Goal: Information Seeking & Learning: Learn about a topic

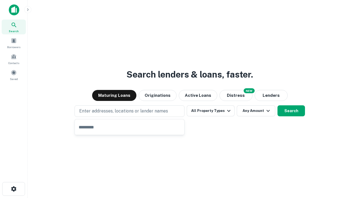
type input "**********"
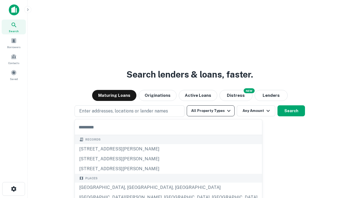
click at [211, 111] on button "All Property Types" at bounding box center [211, 110] width 48 height 11
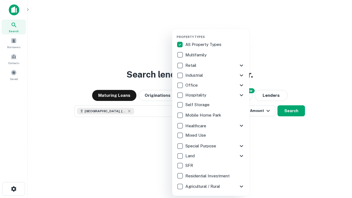
click at [215, 33] on button "button" at bounding box center [215, 33] width 77 height 0
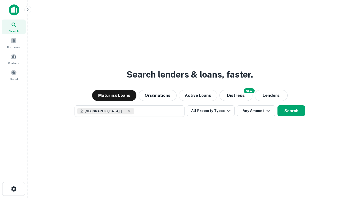
scroll to position [9, 0]
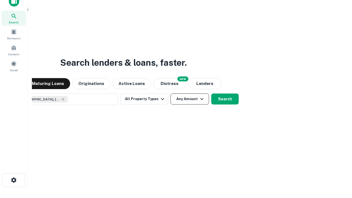
click at [171, 94] on button "Any Amount" at bounding box center [190, 99] width 39 height 11
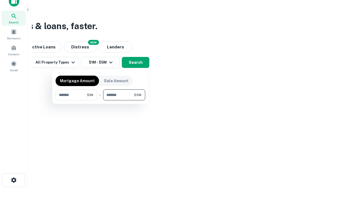
type input "*******"
click at [100, 100] on button "button" at bounding box center [101, 100] width 90 height 0
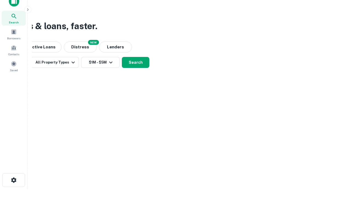
scroll to position [9, 0]
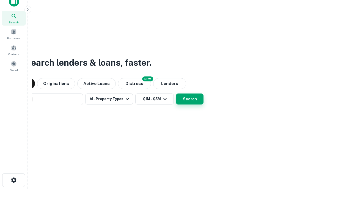
click at [176, 94] on button "Search" at bounding box center [190, 99] width 28 height 11
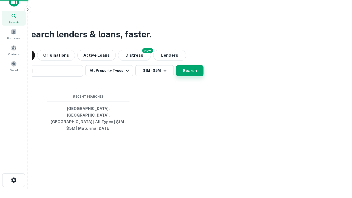
scroll to position [18, 156]
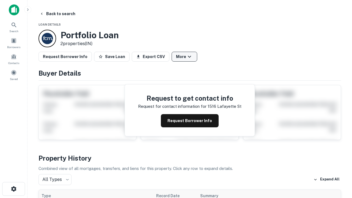
click at [184, 57] on button "More" at bounding box center [185, 57] width 26 height 10
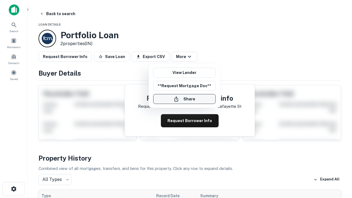
click at [184, 99] on button "Share" at bounding box center [184, 99] width 62 height 10
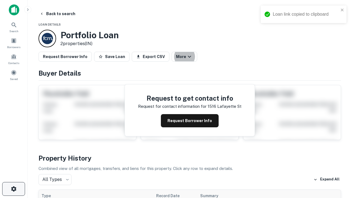
click at [13, 189] on icon "button" at bounding box center [13, 189] width 7 height 7
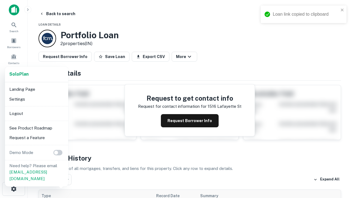
click at [36, 113] on li "Logout" at bounding box center [36, 114] width 59 height 10
